Goal: Information Seeking & Learning: Learn about a topic

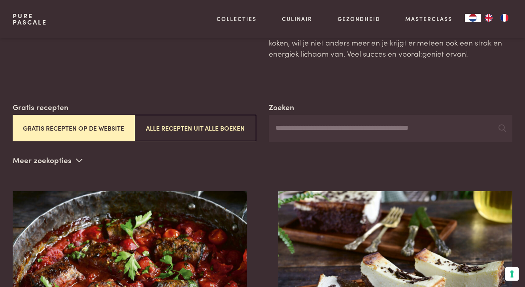
scroll to position [81, 0]
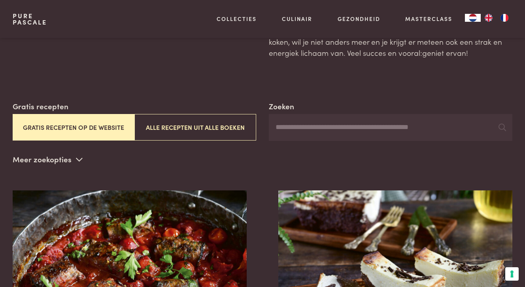
click at [96, 117] on button "Gratis recepten op de website" at bounding box center [74, 127] width 122 height 26
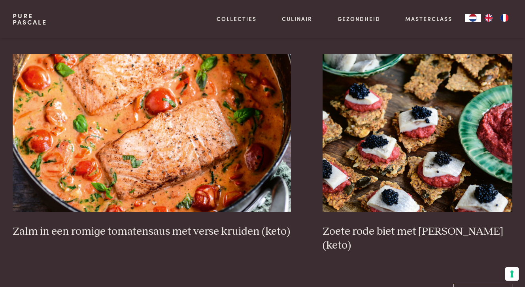
scroll to position [1311, 0]
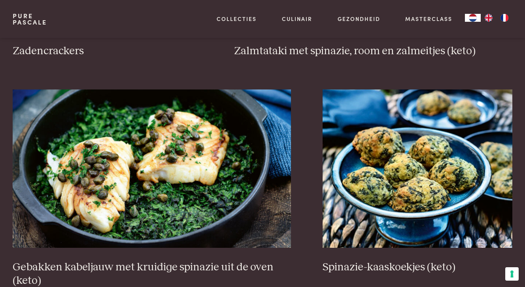
scroll to position [1293, 0]
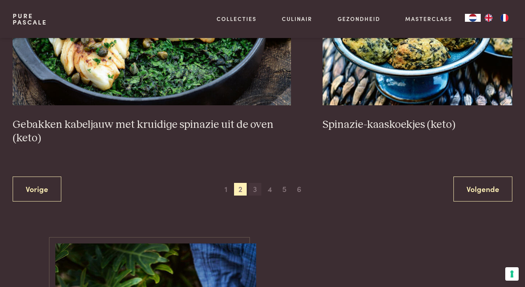
click at [255, 186] on span "3" at bounding box center [255, 189] width 13 height 13
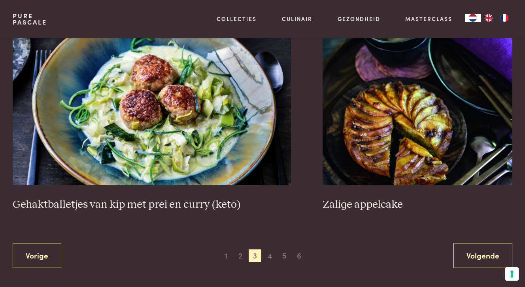
scroll to position [1396, 0]
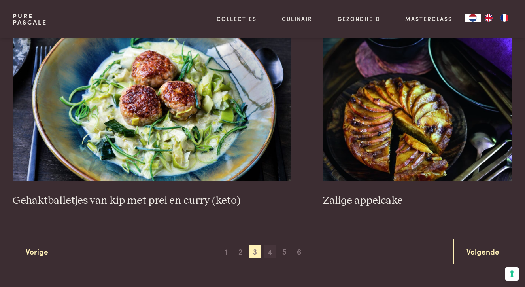
click at [271, 245] on span "4" at bounding box center [270, 251] width 13 height 13
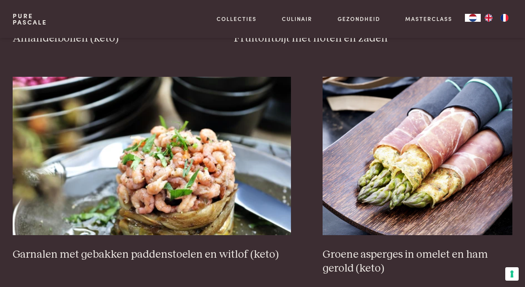
scroll to position [1293, 0]
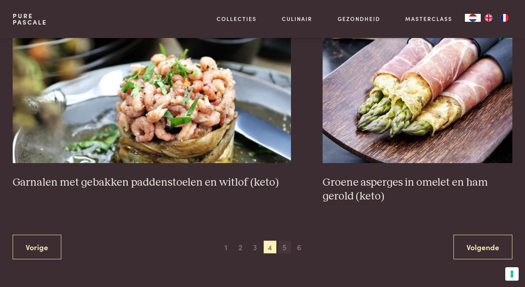
click at [287, 242] on span "5" at bounding box center [284, 246] width 13 height 13
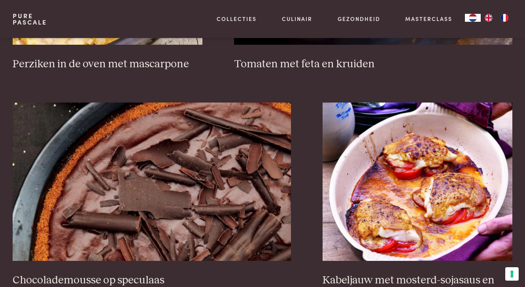
scroll to position [1299, 0]
